Goal: Task Accomplishment & Management: Complete application form

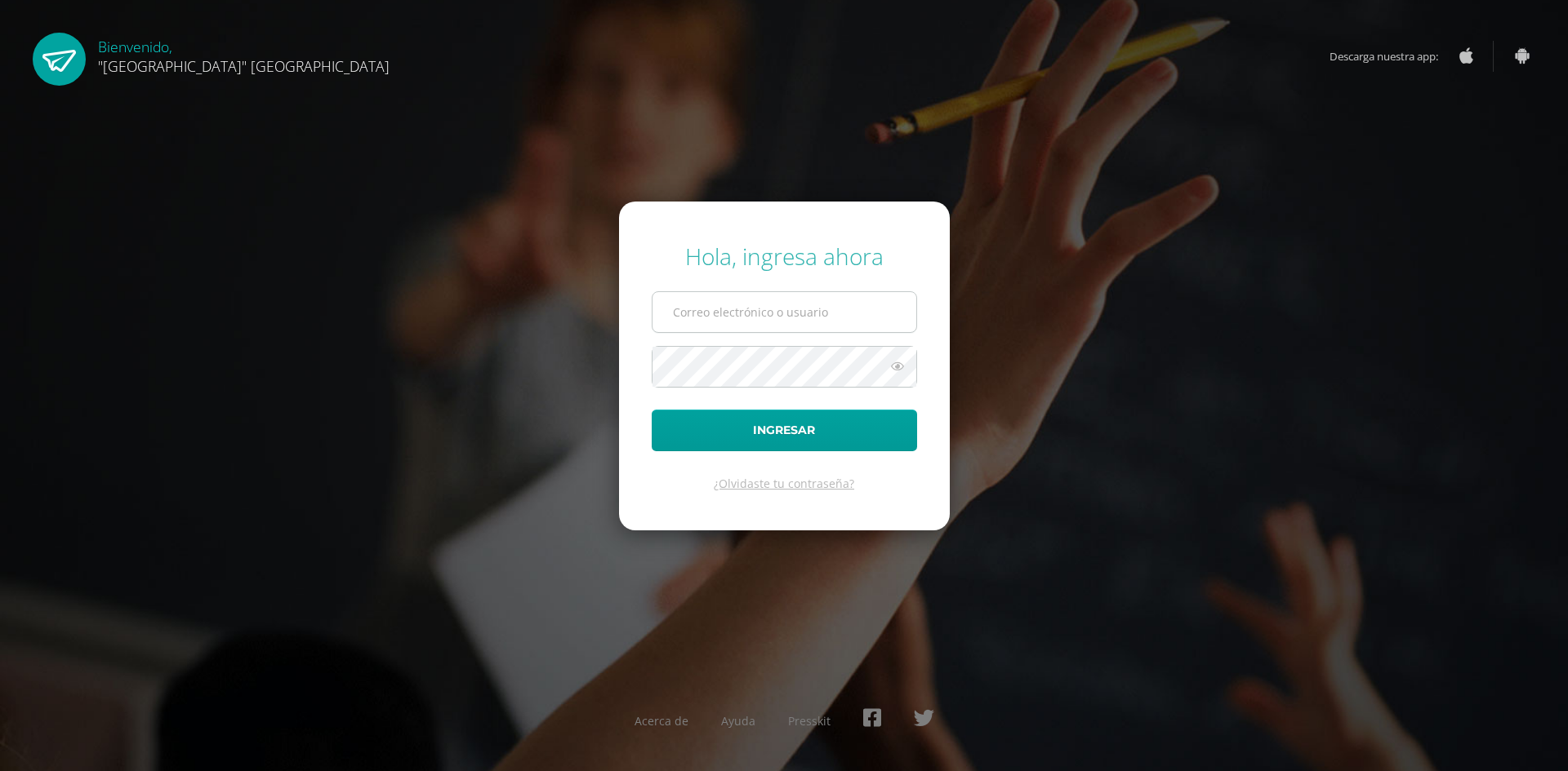
click at [749, 295] on input "text" at bounding box center [784, 311] width 263 height 40
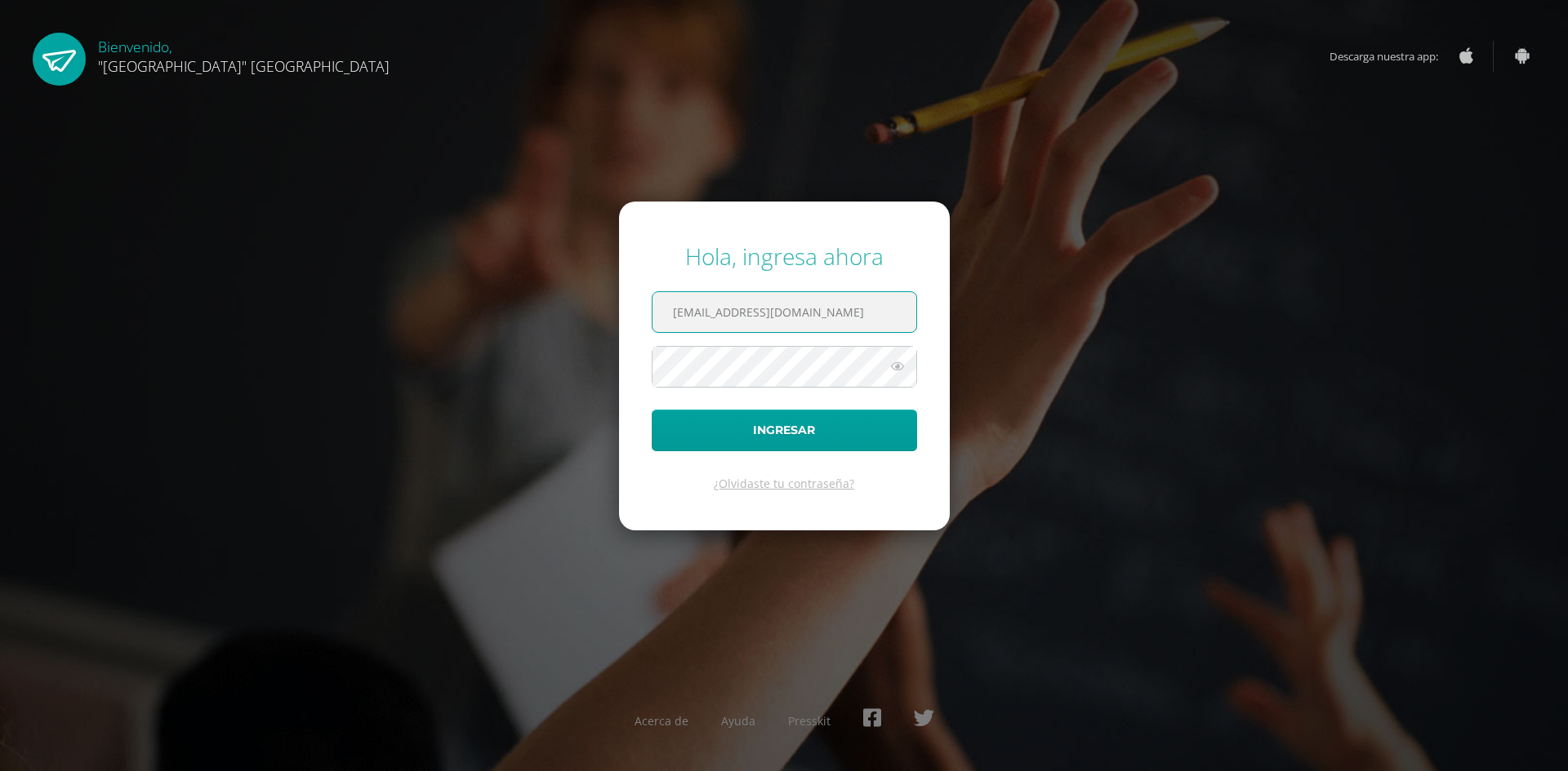
click at [783, 310] on input "[EMAIL_ADDRESS][DOMAIN_NAME]" at bounding box center [784, 311] width 263 height 40
type input "[PERSON_NAME][EMAIL_ADDRESS][DOMAIN_NAME]"
click at [652, 410] on button "Ingresar" at bounding box center [784, 430] width 265 height 41
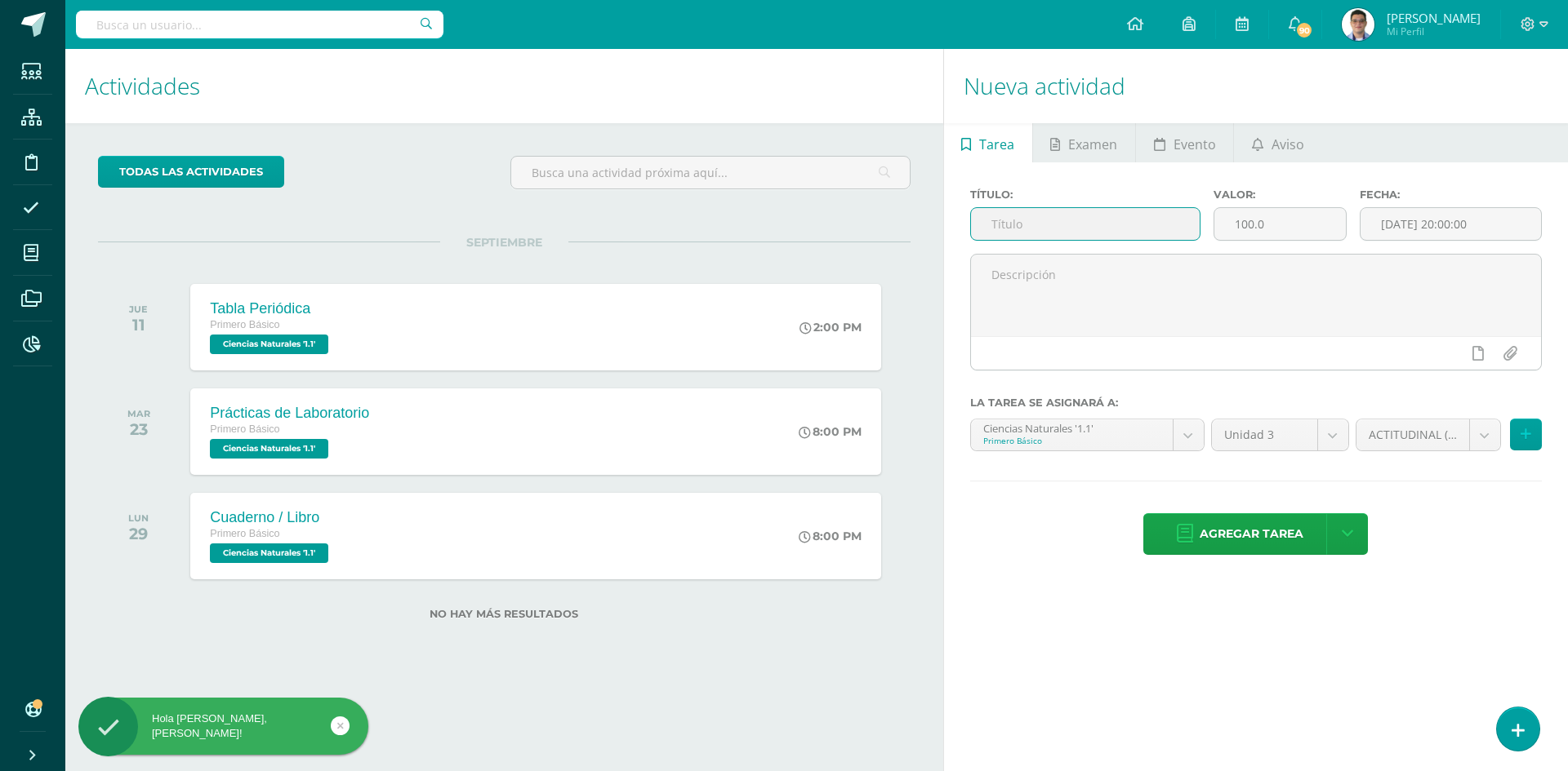
click at [1116, 217] on input "text" at bounding box center [1085, 224] width 229 height 32
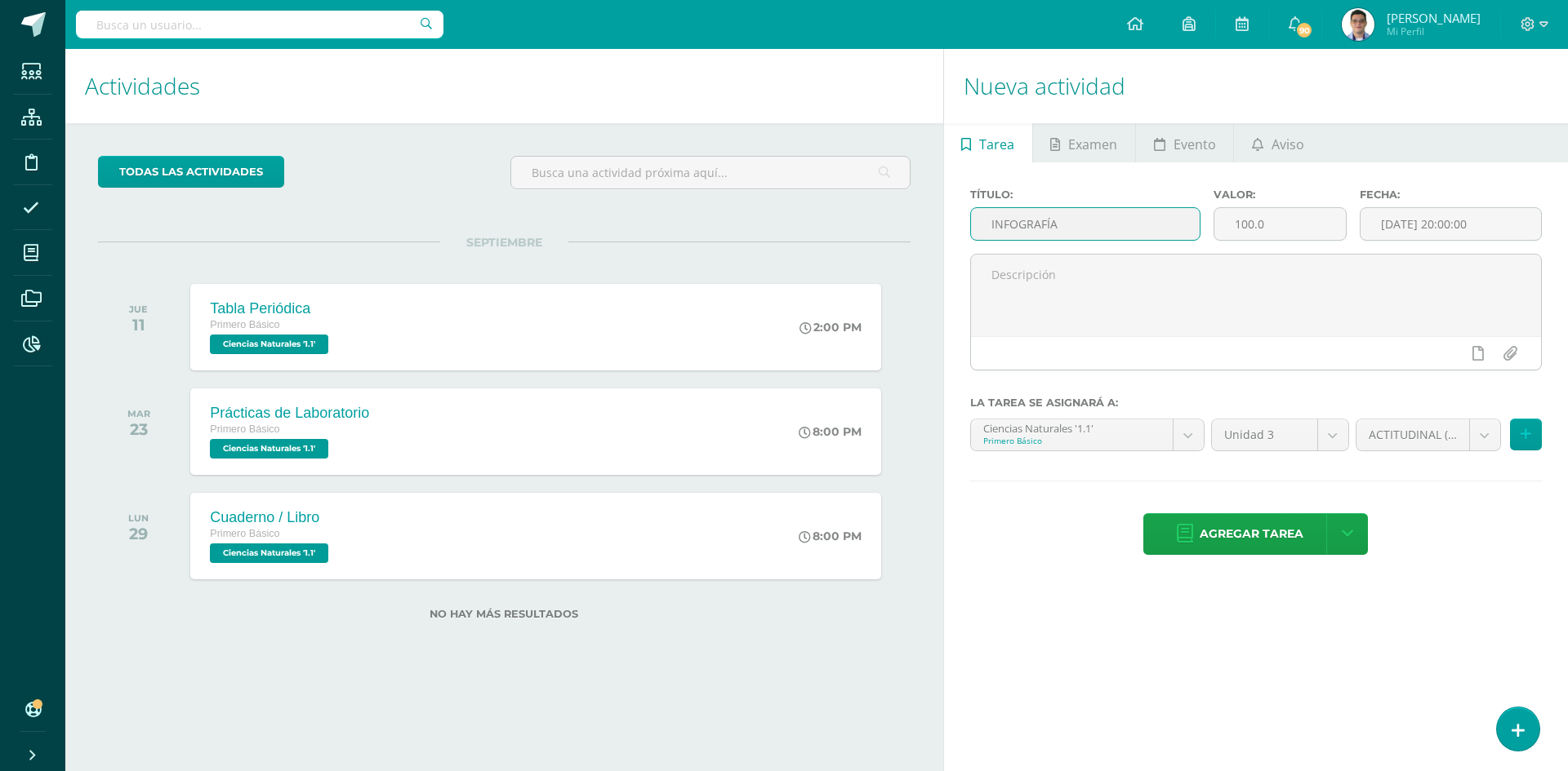
type input "INFOGRAFÍA"
type input "5"
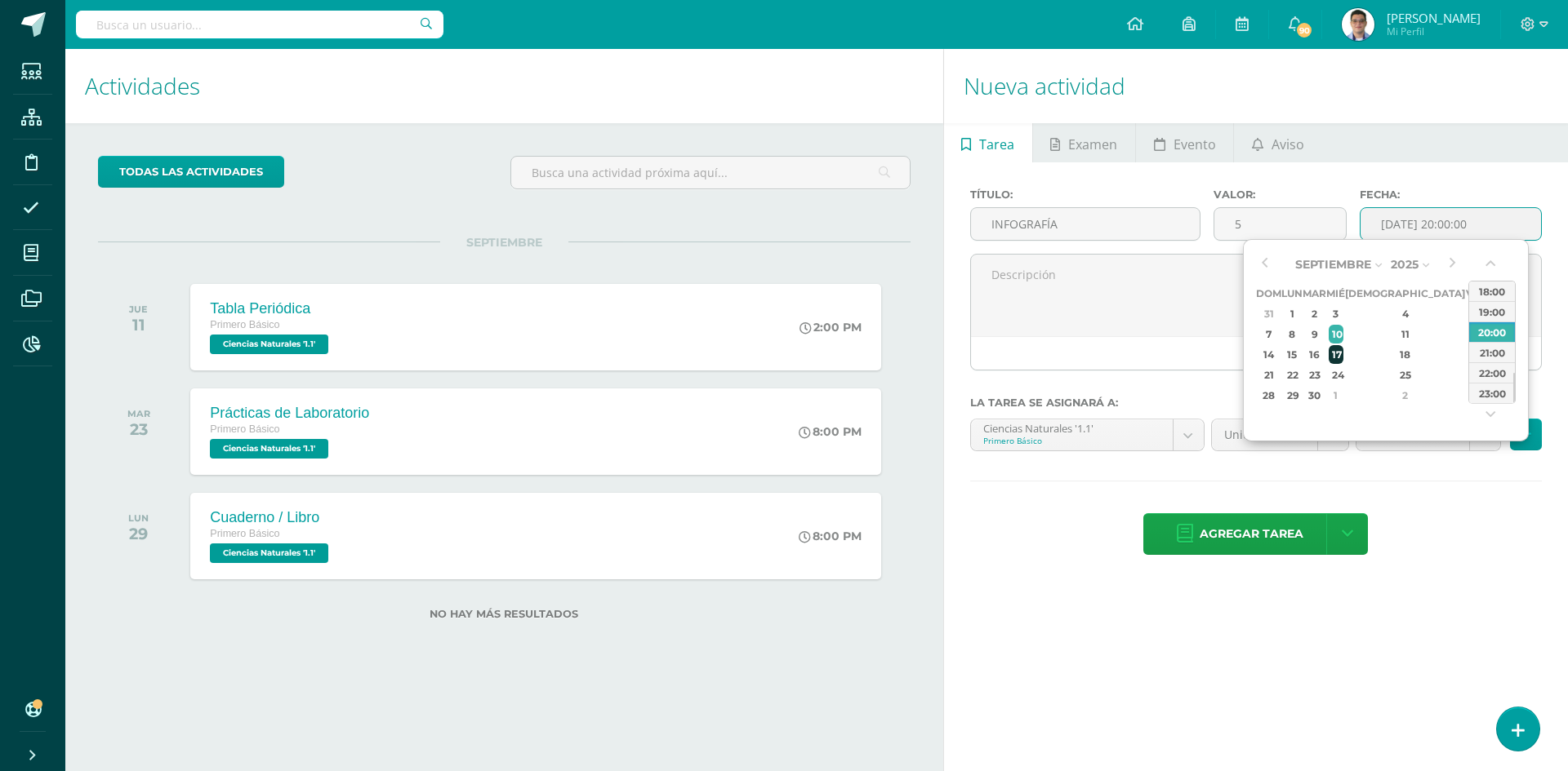
click at [1343, 355] on div "17" at bounding box center [1335, 355] width 14 height 19
click at [1483, 391] on div "23:00" at bounding box center [1492, 393] width 46 height 20
type input "2025-09-17 23:00"
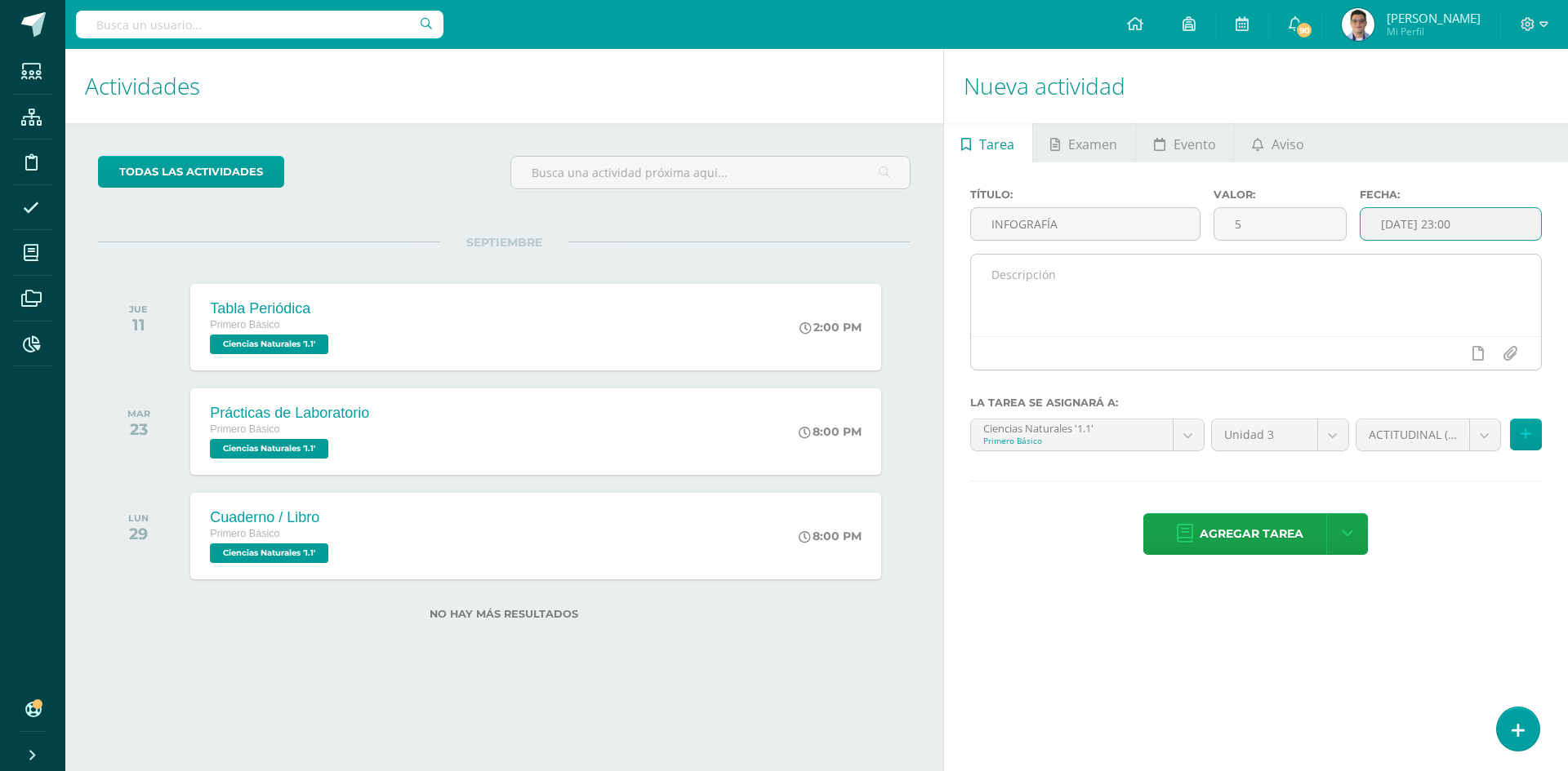
click at [1314, 308] on textarea at bounding box center [1256, 295] width 570 height 81
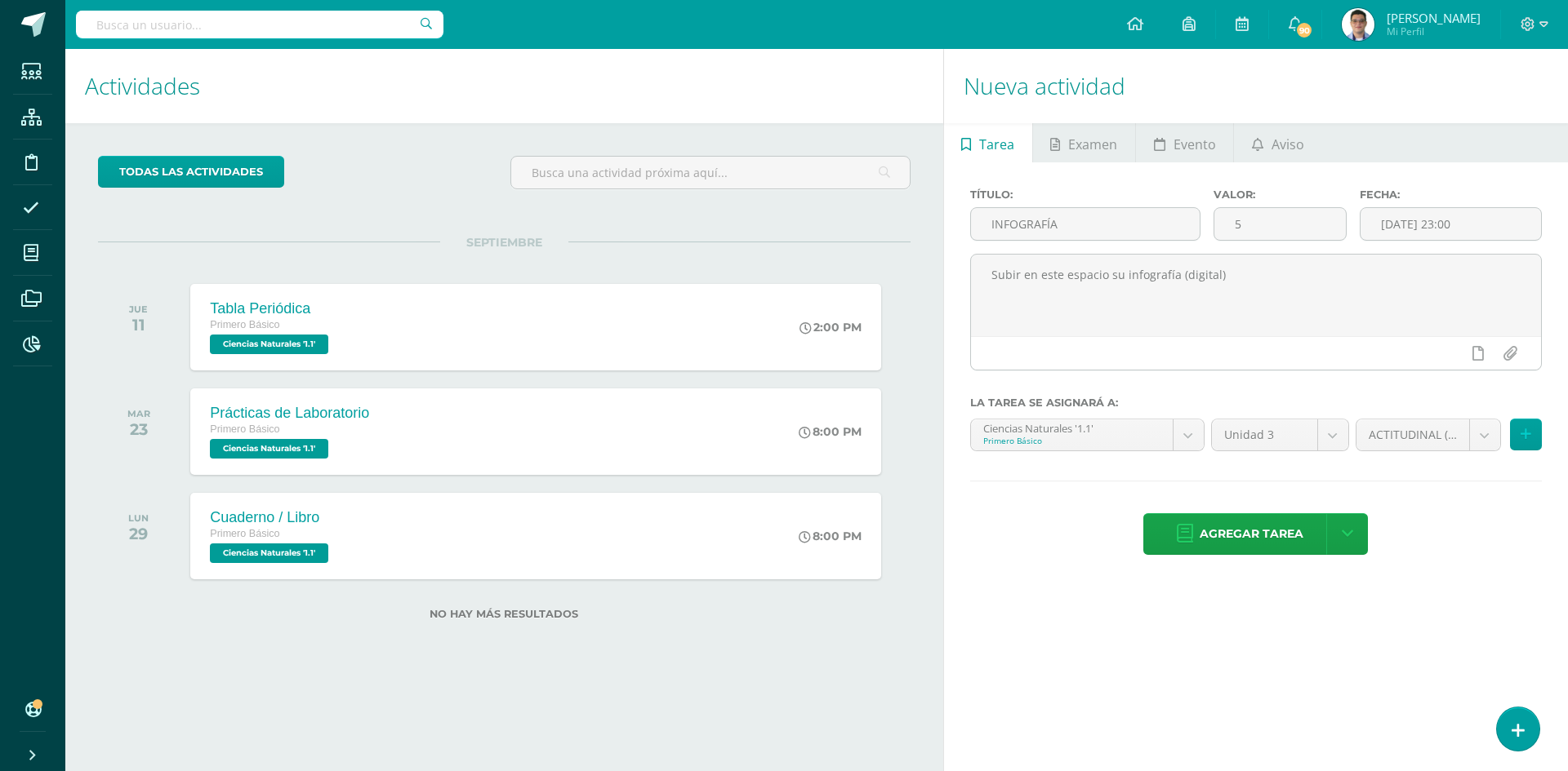
click at [1128, 698] on div "Nueva actividad Tarea Examen Evento Aviso Título: INFOGRAFÍA Valor: 5 Fecha: 20…" at bounding box center [1258, 410] width 631 height 722
click at [1241, 273] on textarea "Subir en este espacio su infografía (digital)" at bounding box center [1256, 295] width 570 height 81
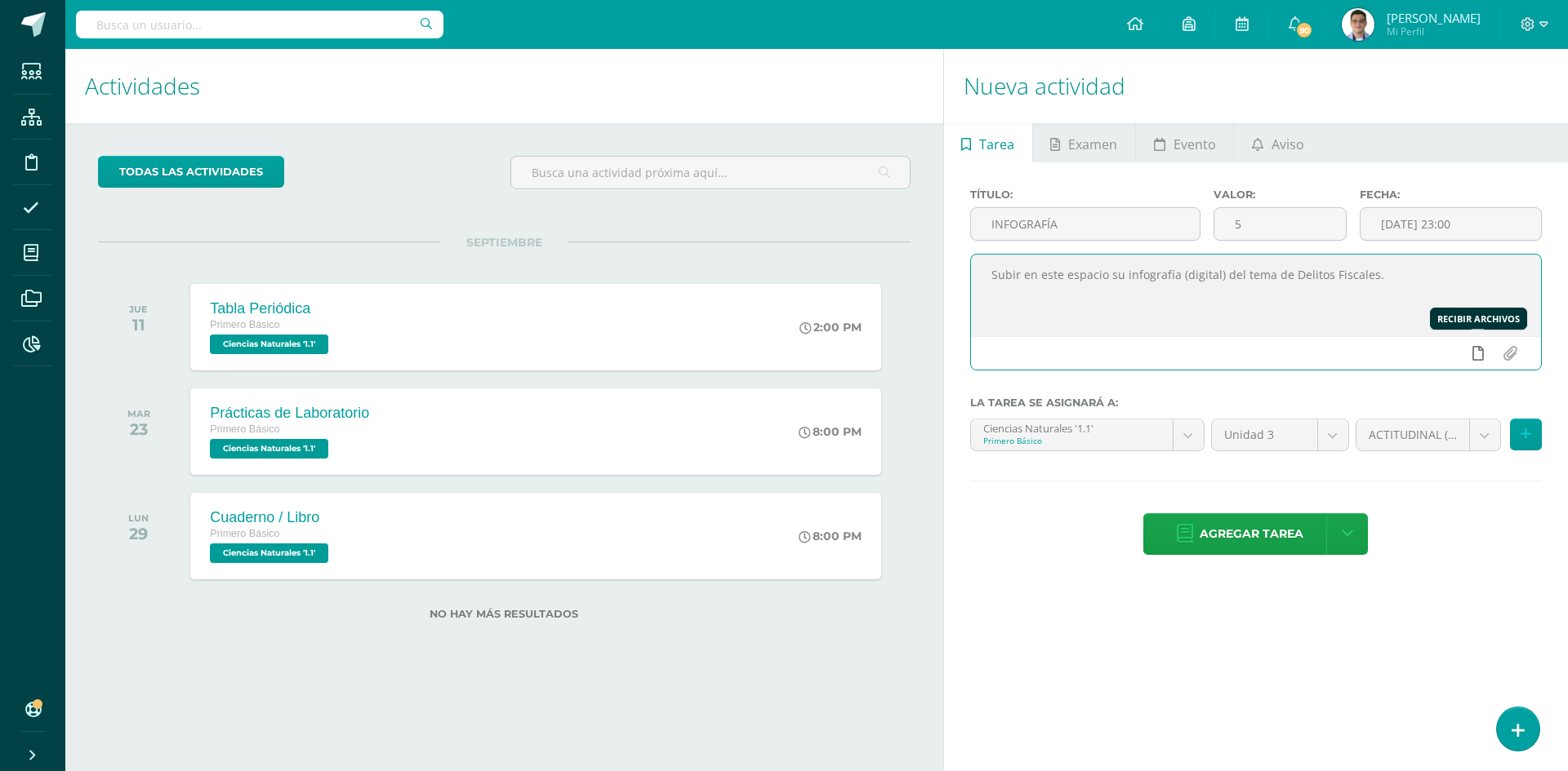
type textarea "Subir en este espacio su infografía (digital) del tema de Delitos Fiscales."
click at [1485, 360] on link at bounding box center [1478, 353] width 32 height 31
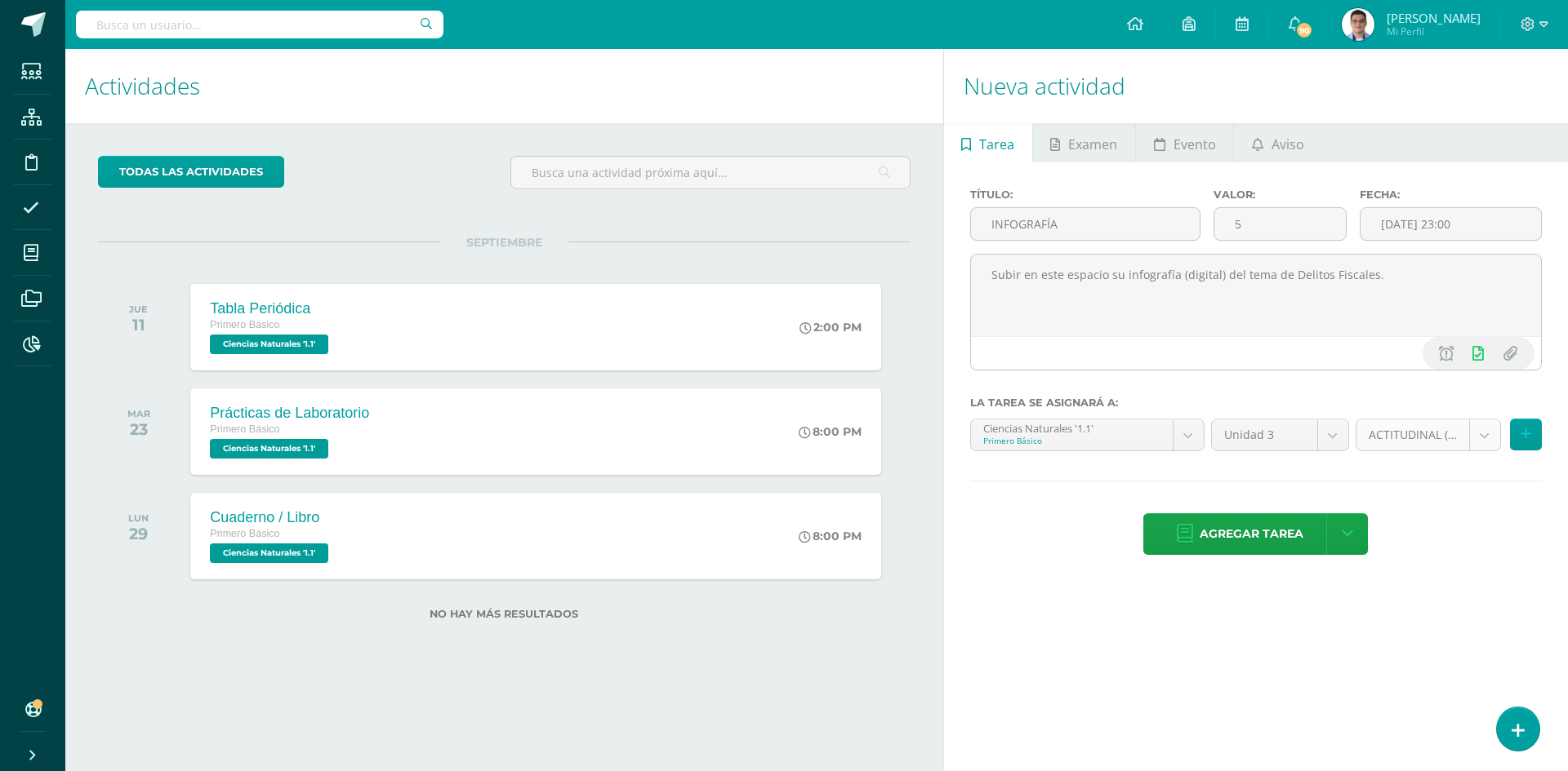
click at [1411, 442] on body "Hola Cristian Andreé, bienvenido a Edoo! Estudiantes Estructura Disciplina Asis…" at bounding box center [784, 385] width 1568 height 771
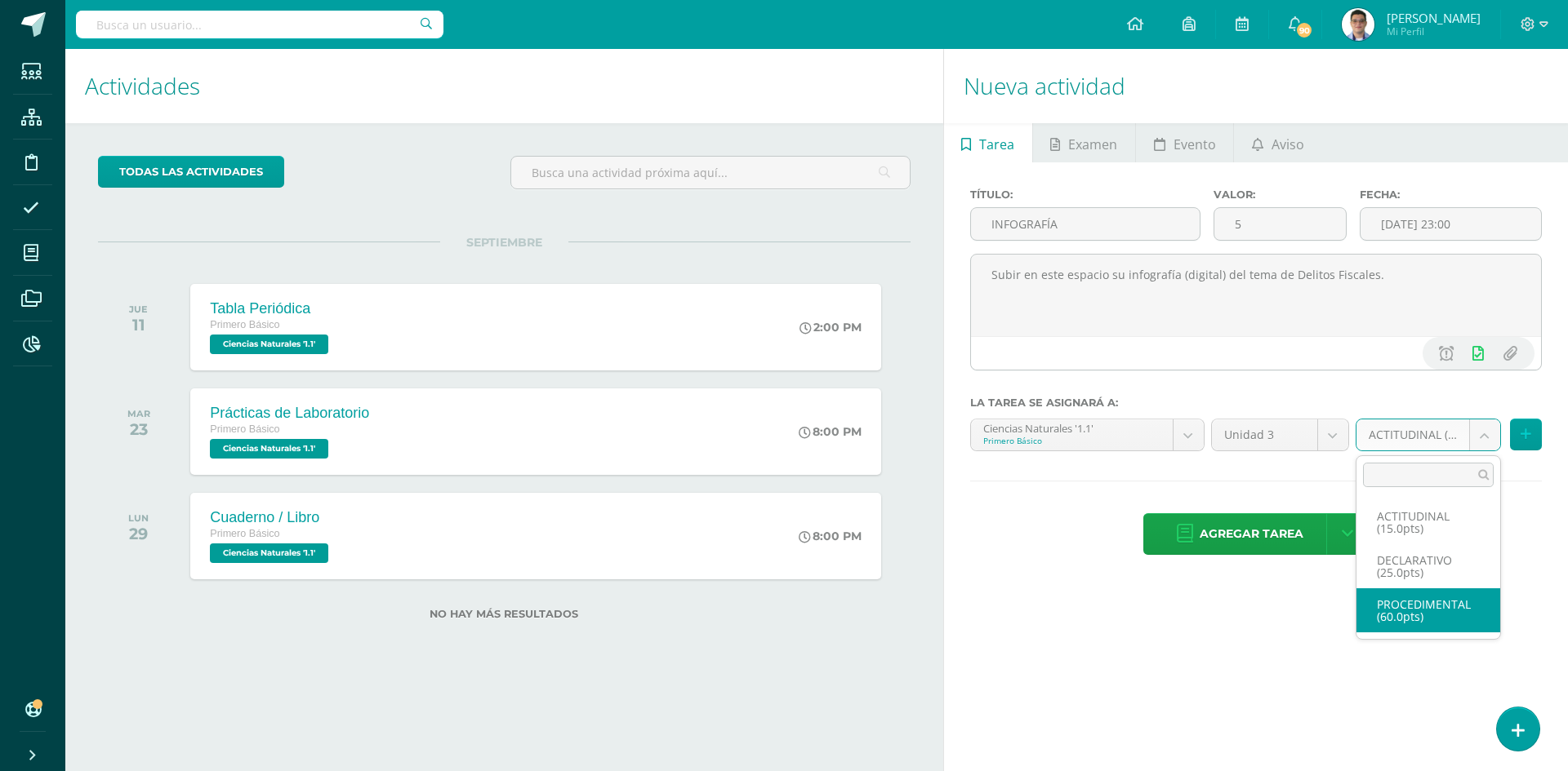
select select "32416"
click at [1157, 441] on body "Hola Cristian Andreé, bienvenido a Edoo! Estudiantes Estructura Disciplina Asis…" at bounding box center [784, 385] width 1568 height 771
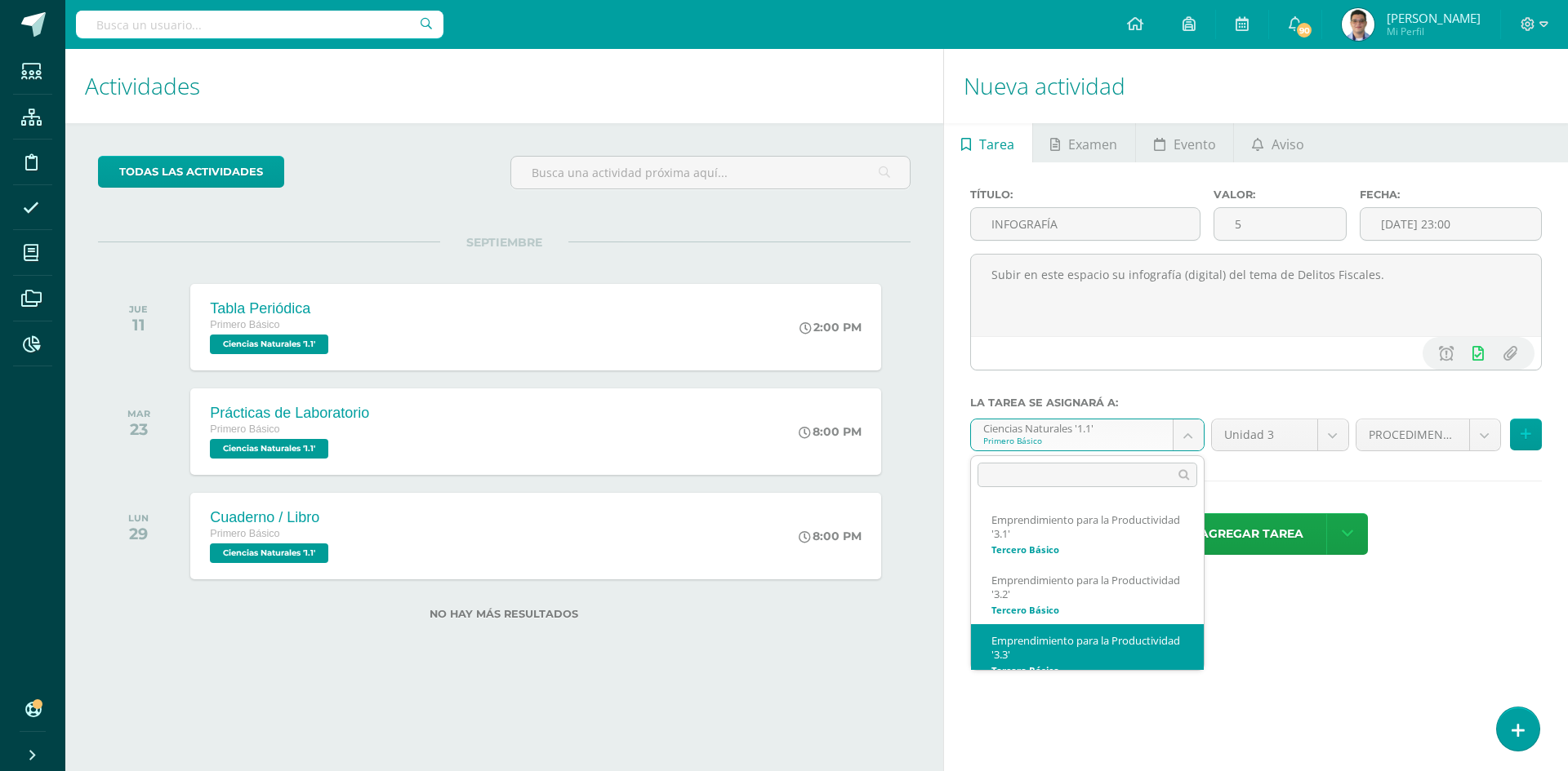
scroll to position [64, 0]
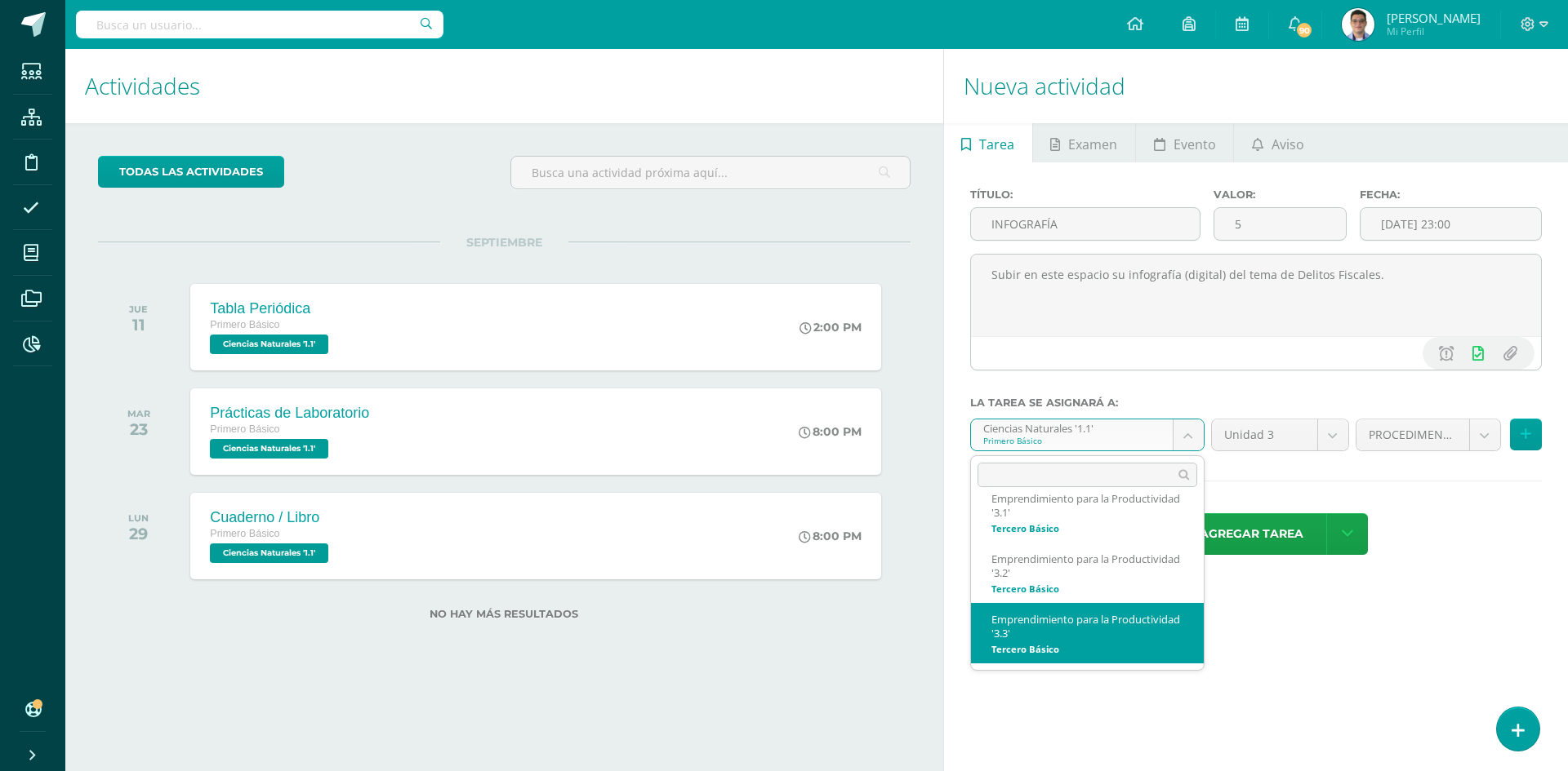
select select "33401"
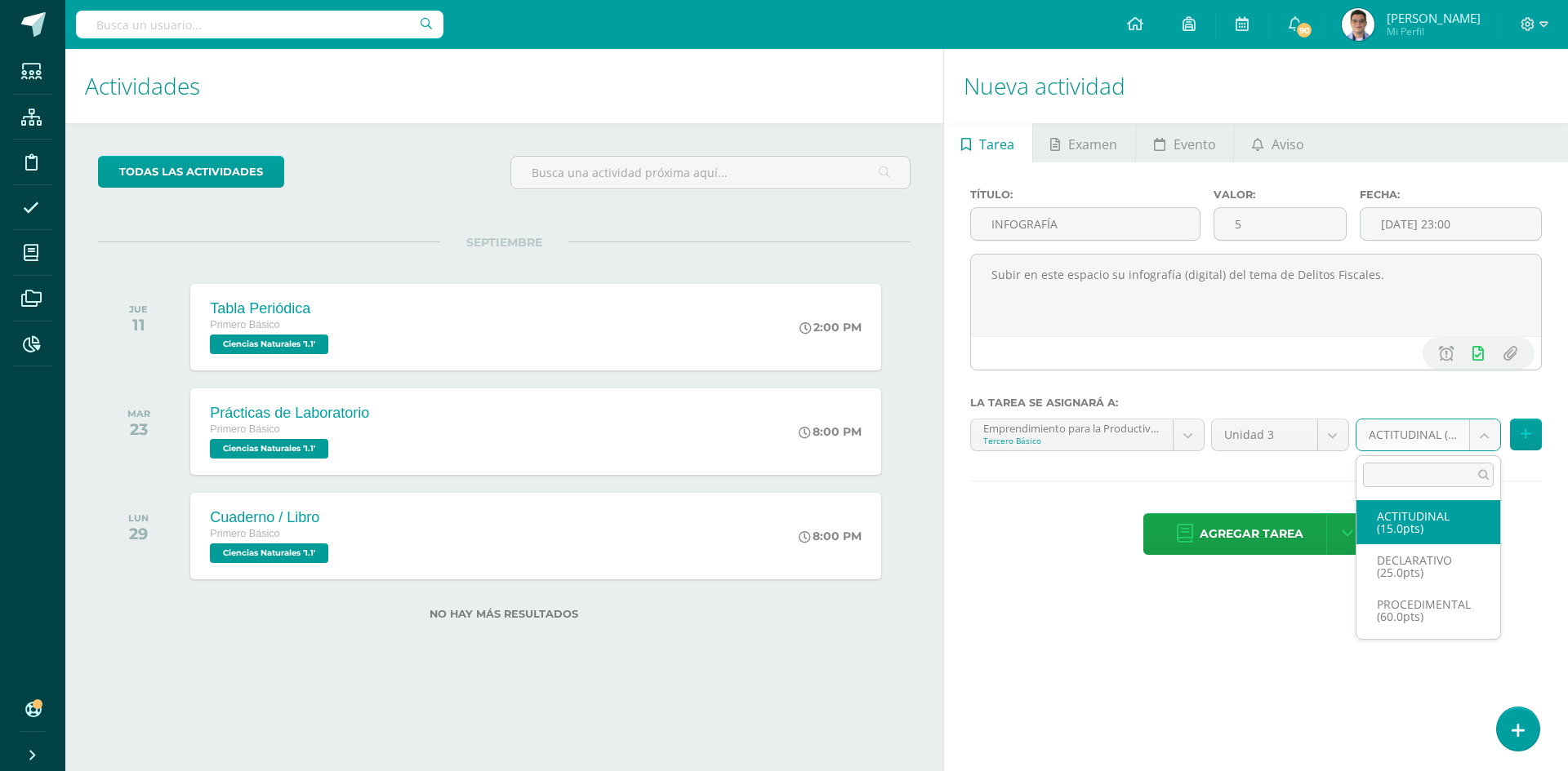
click at [1434, 437] on body "Hola Cristian Andreé, bienvenido a Edoo! Estudiantes Estructura Disciplina Asis…" at bounding box center [784, 385] width 1568 height 771
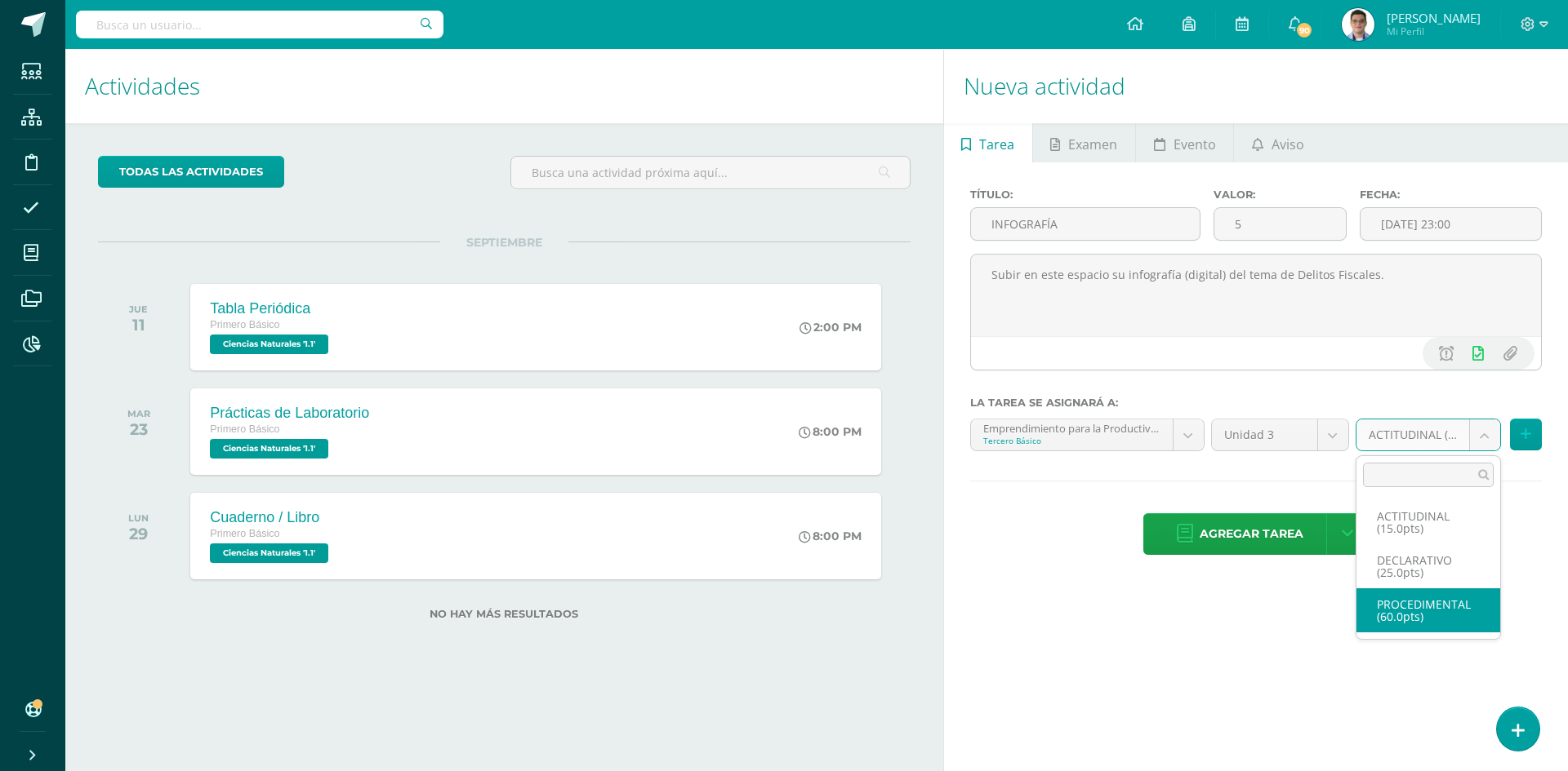
select select "33414"
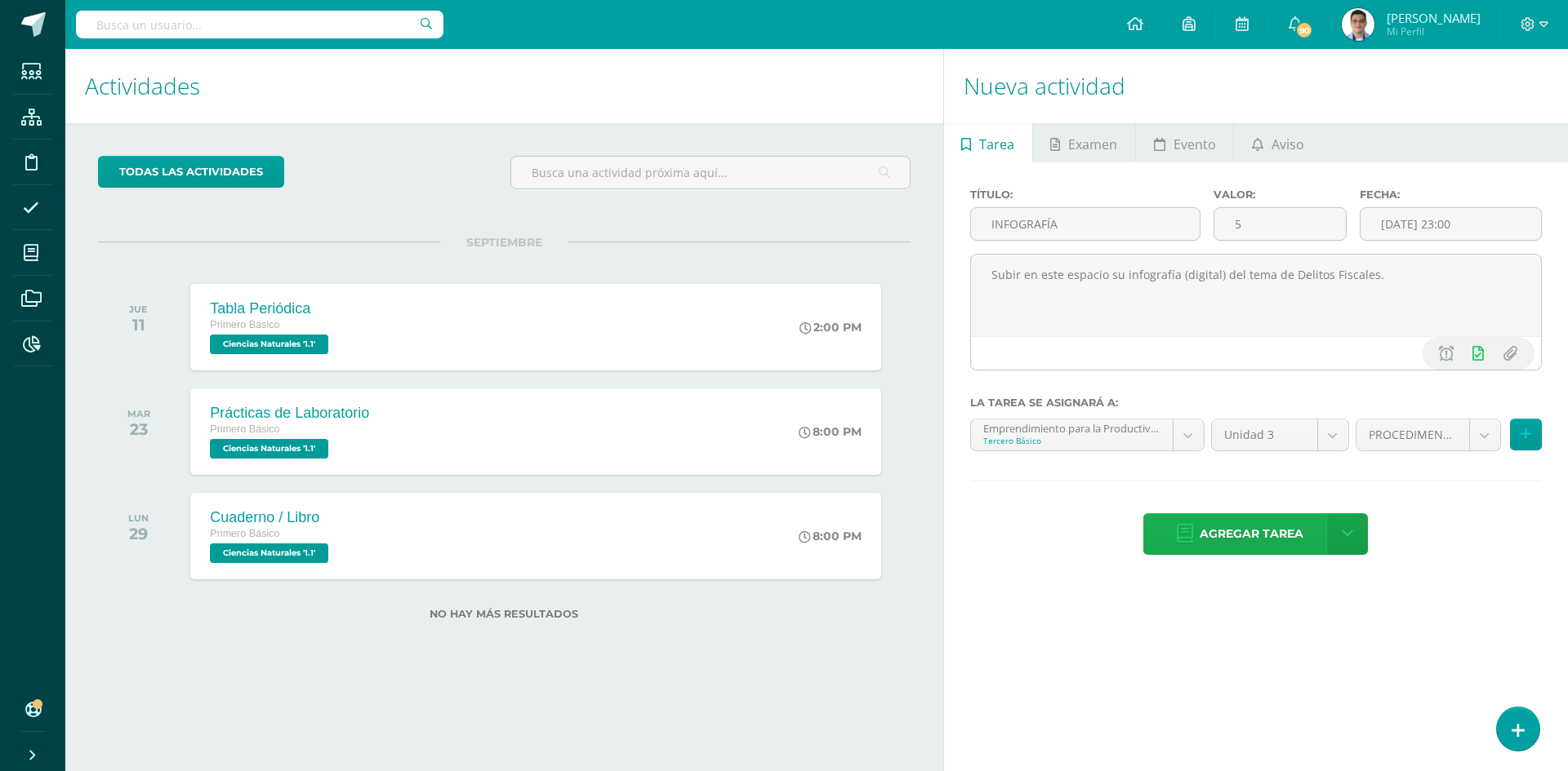
click at [1258, 541] on span "Agregar tarea" at bounding box center [1251, 534] width 103 height 40
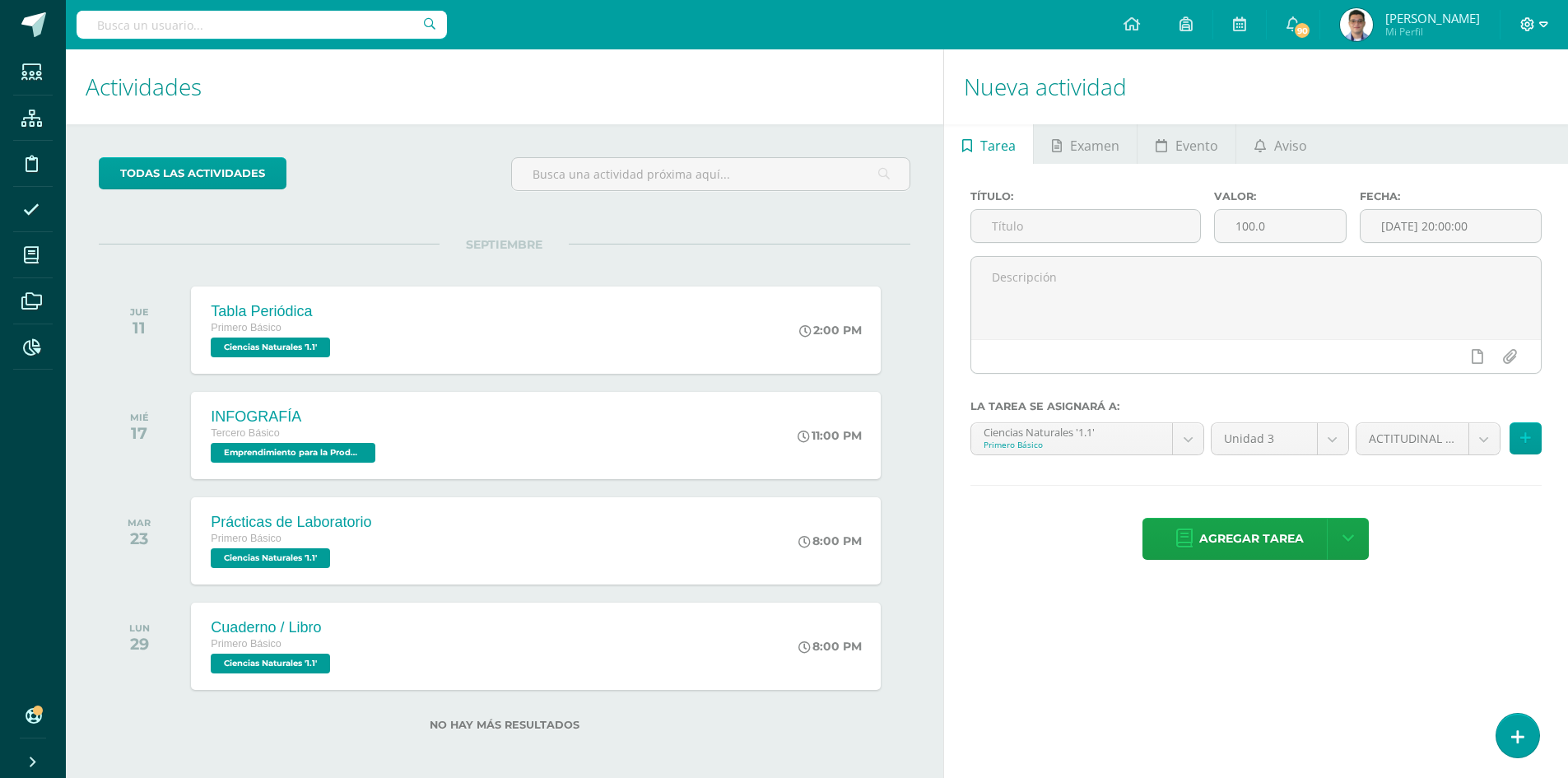
click at [1545, 18] on icon at bounding box center [1543, 24] width 9 height 15
click at [1478, 122] on link "Cerrar sesión" at bounding box center [1483, 113] width 130 height 24
